Goal: Information Seeking & Learning: Learn about a topic

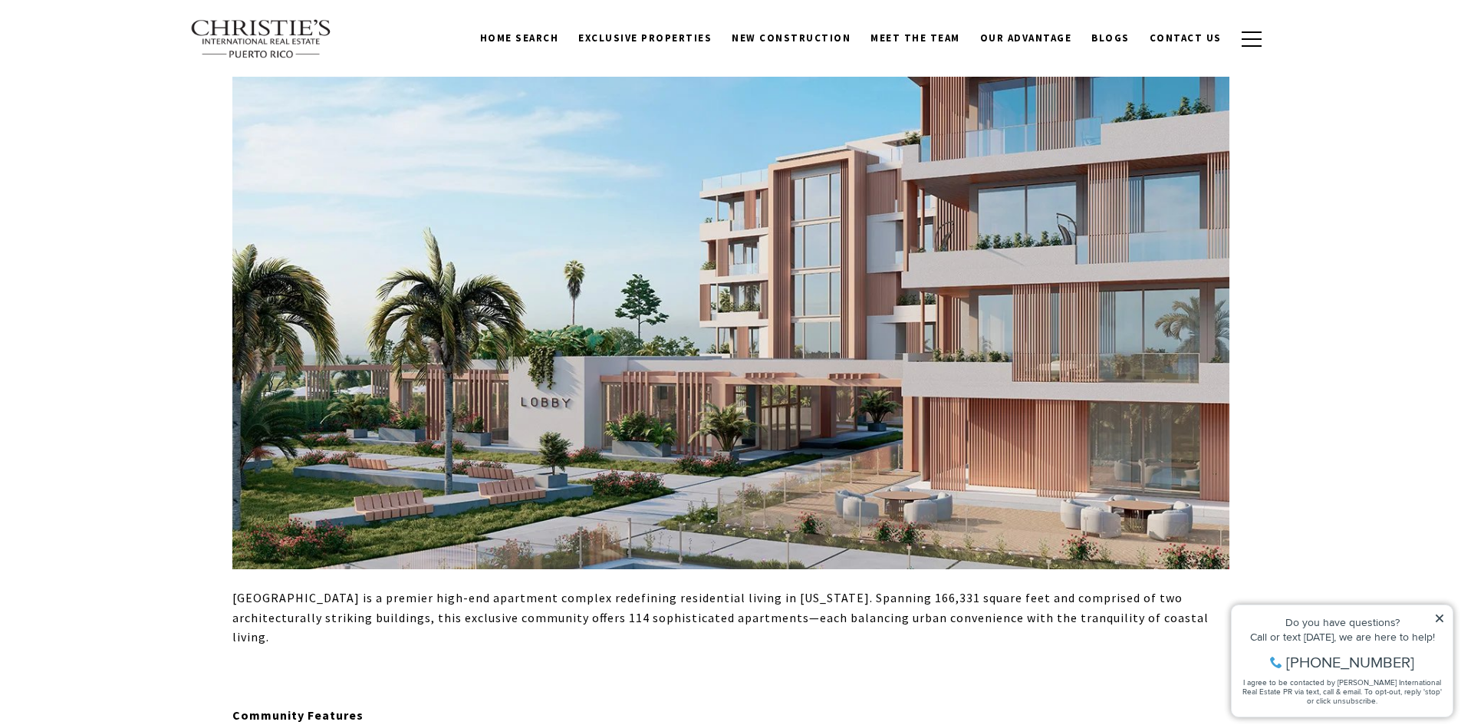
scroll to position [383, 0]
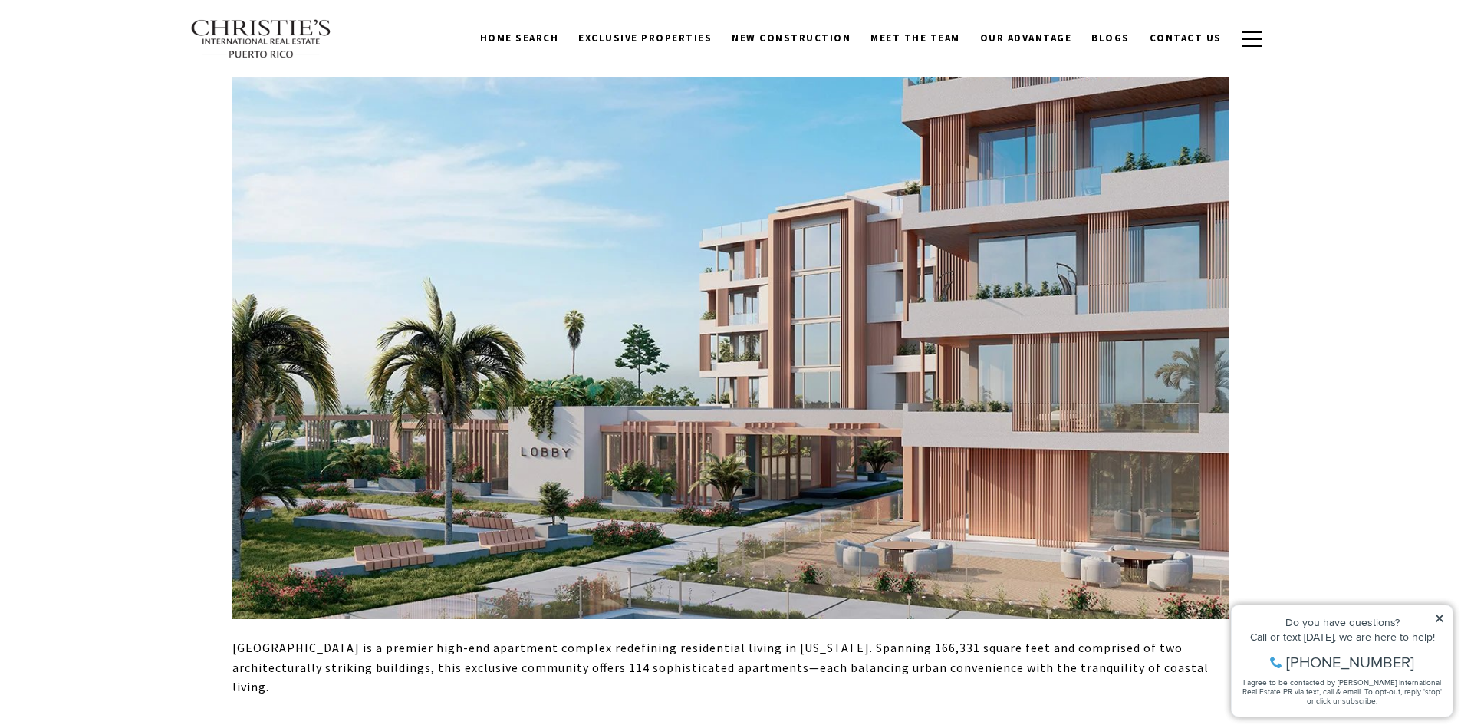
scroll to position [537, 0]
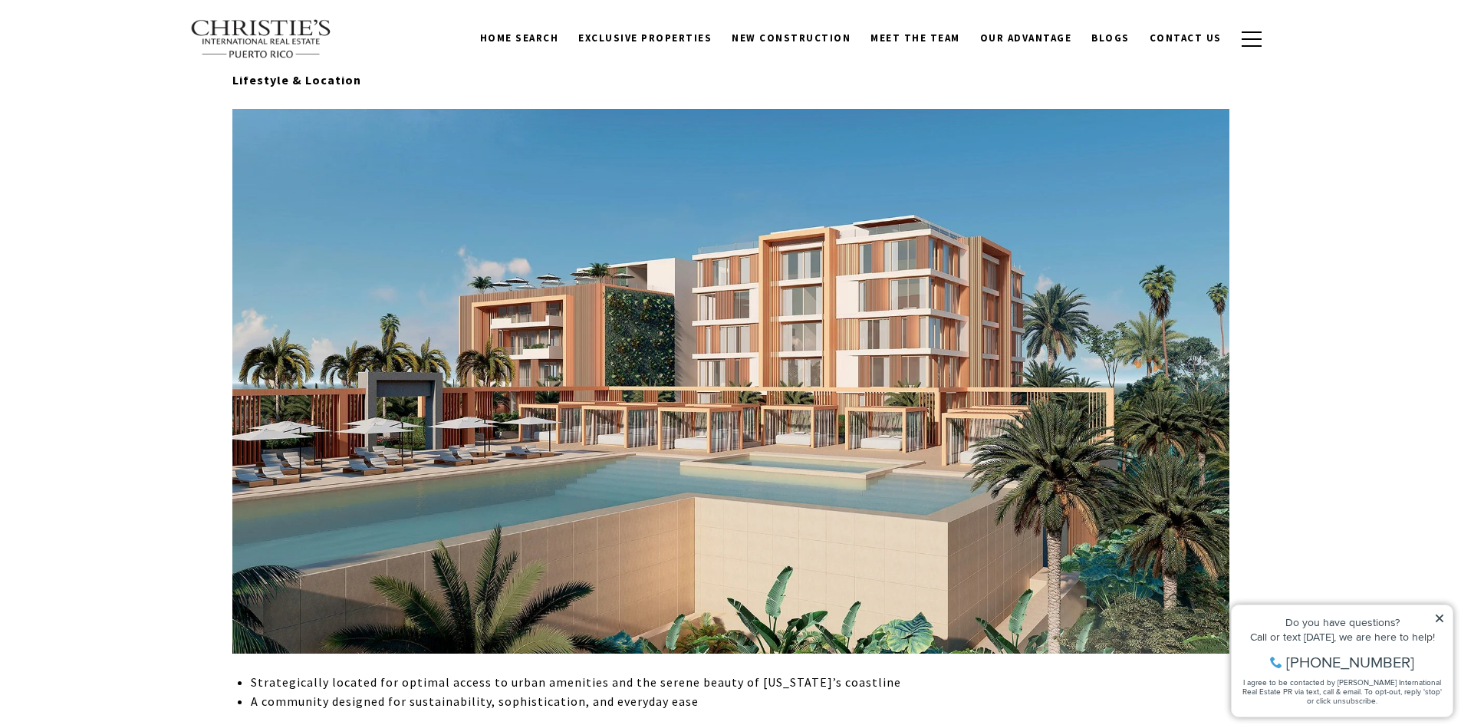
scroll to position [1917, 0]
